Goal: Register for event/course

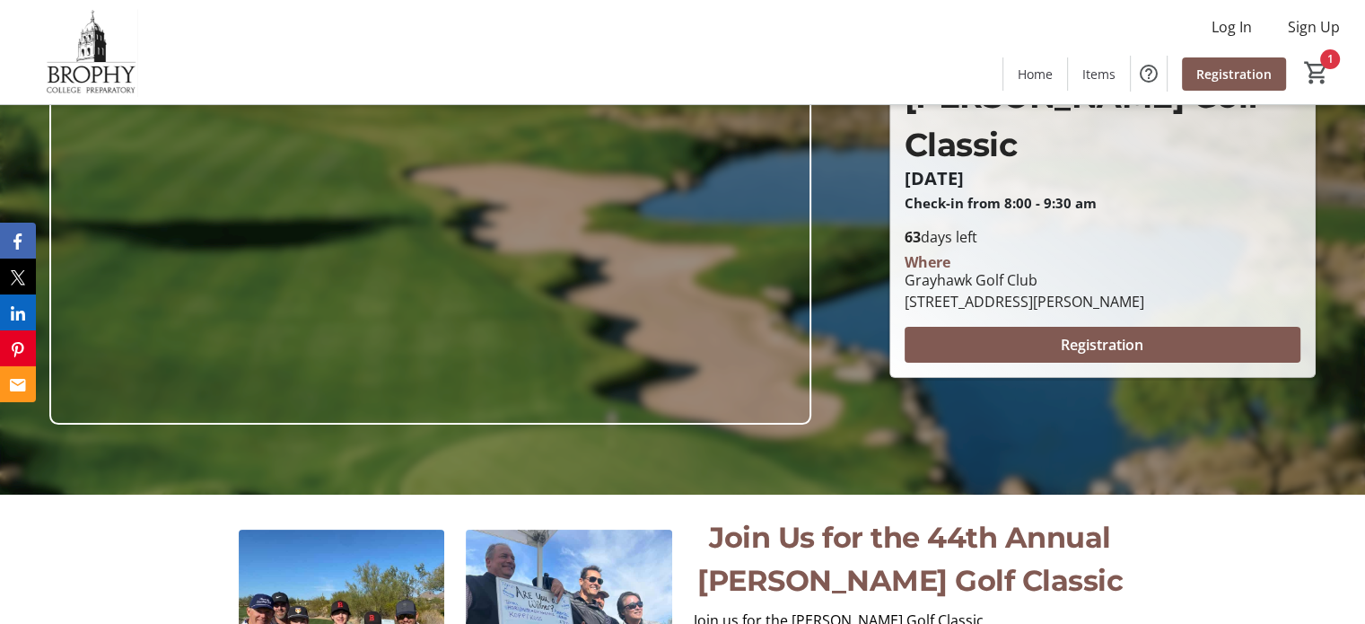
scroll to position [122, 0]
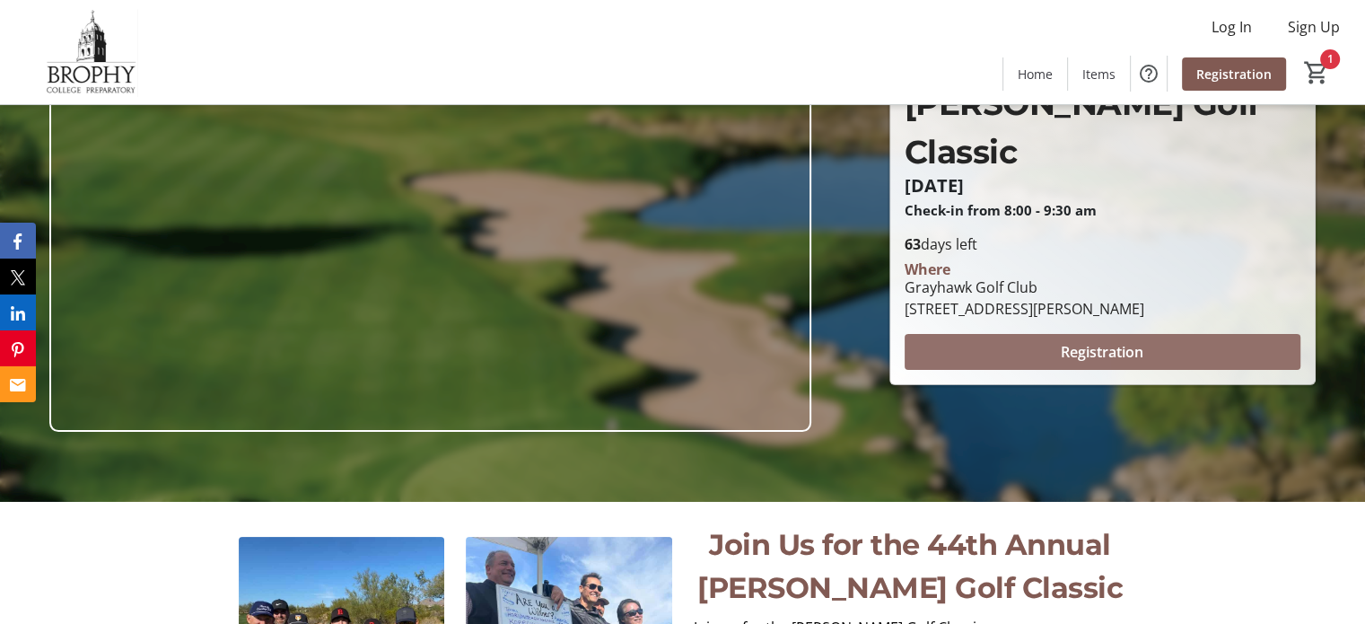
click at [977, 330] on span at bounding box center [1103, 351] width 396 height 43
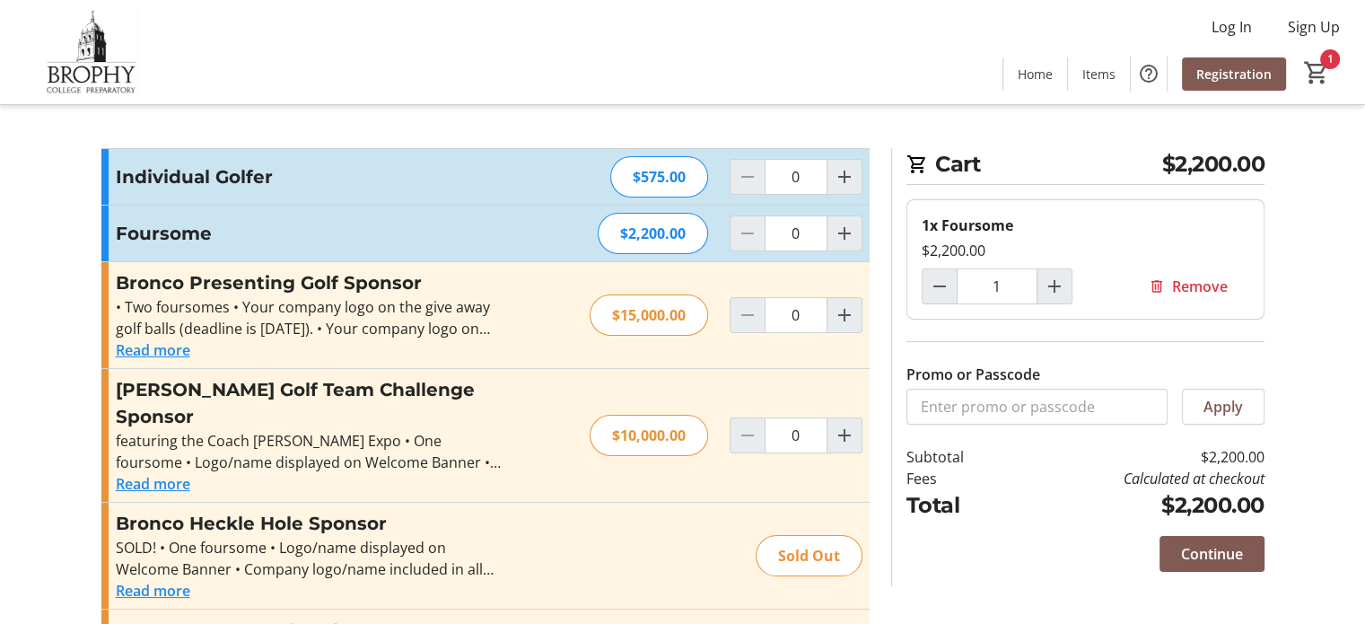
type input "1"
click at [1030, 74] on span "Home" at bounding box center [1035, 74] width 35 height 19
